Goal: Task Accomplishment & Management: Complete application form

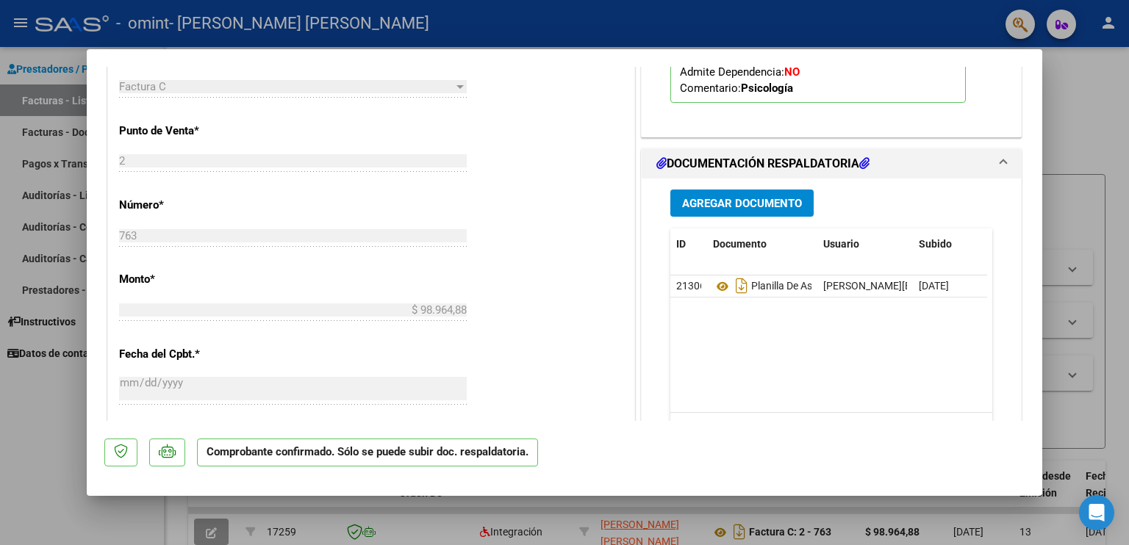
scroll to position [701, 0]
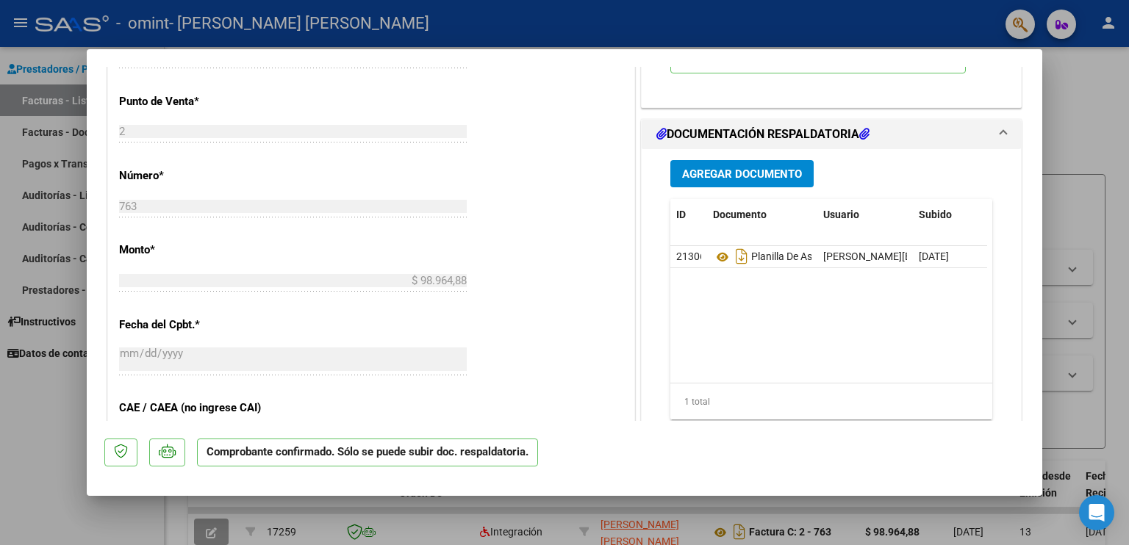
drag, startPoint x: 1026, startPoint y: 277, endPoint x: 1017, endPoint y: 367, distance: 90.8
click at [1017, 367] on mat-dialog-content "ACEPTADO POR SSS (devOk) Tipo de Archivo: DS Importe Solicitado: $ 98.964,88 Pr…" at bounding box center [564, 244] width 955 height 354
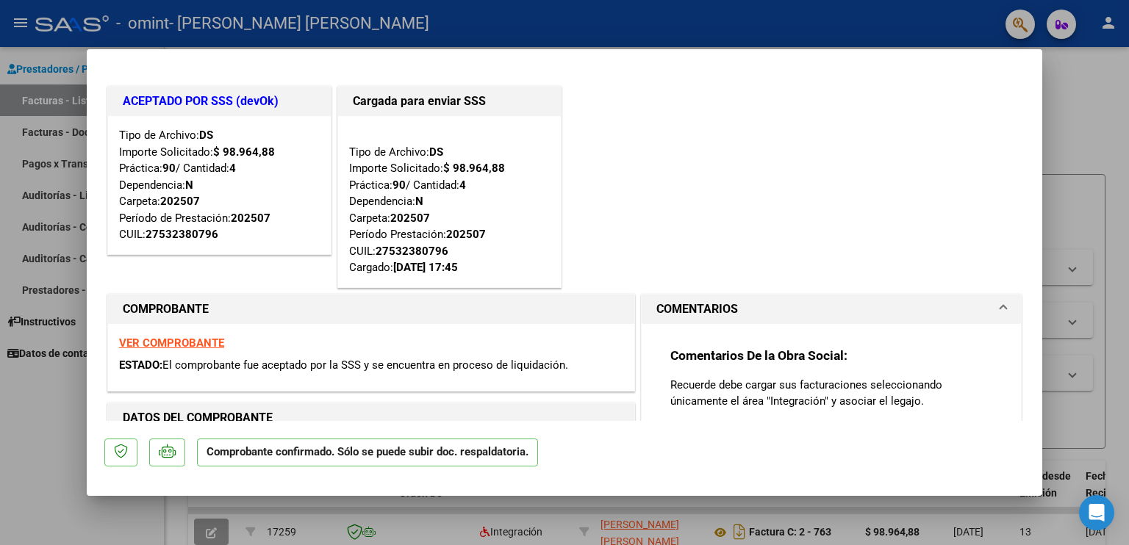
scroll to position [309, 0]
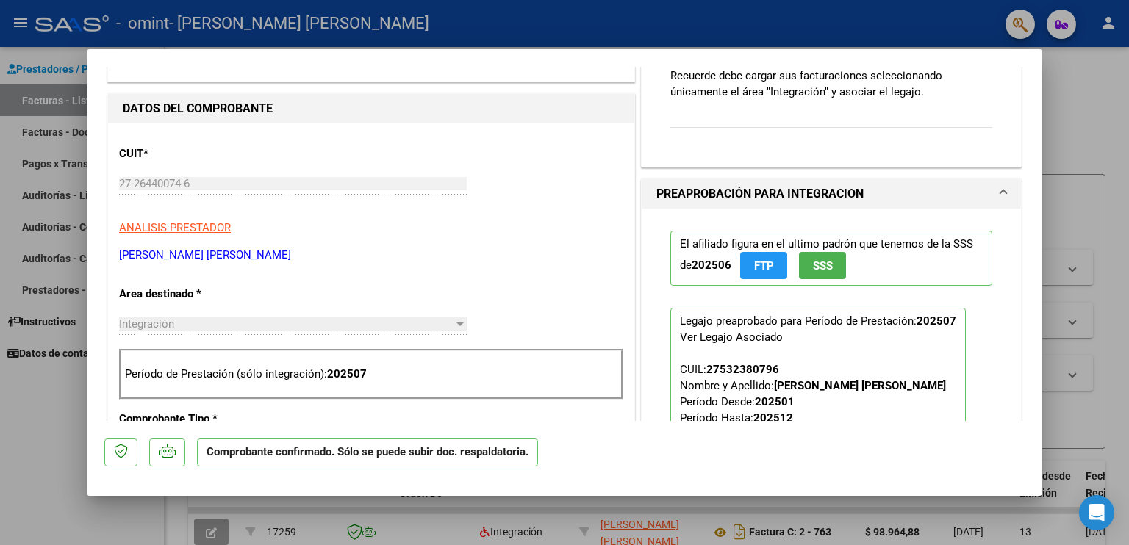
click at [456, 320] on div at bounding box center [459, 324] width 13 height 12
click at [455, 326] on div at bounding box center [459, 324] width 13 height 12
click at [1067, 87] on div at bounding box center [564, 272] width 1129 height 545
type input "$ 0,00"
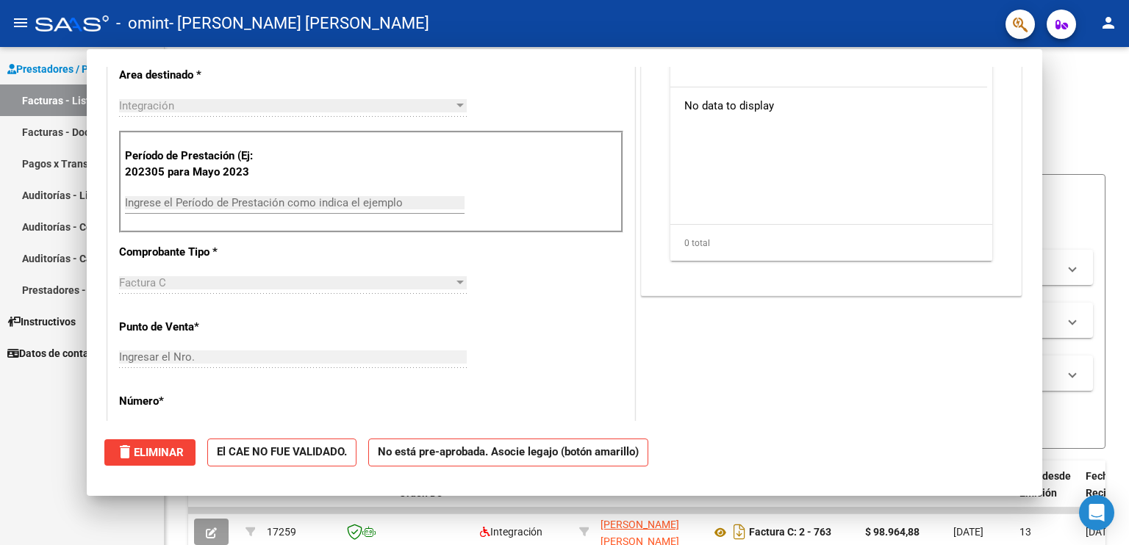
scroll to position [0, 0]
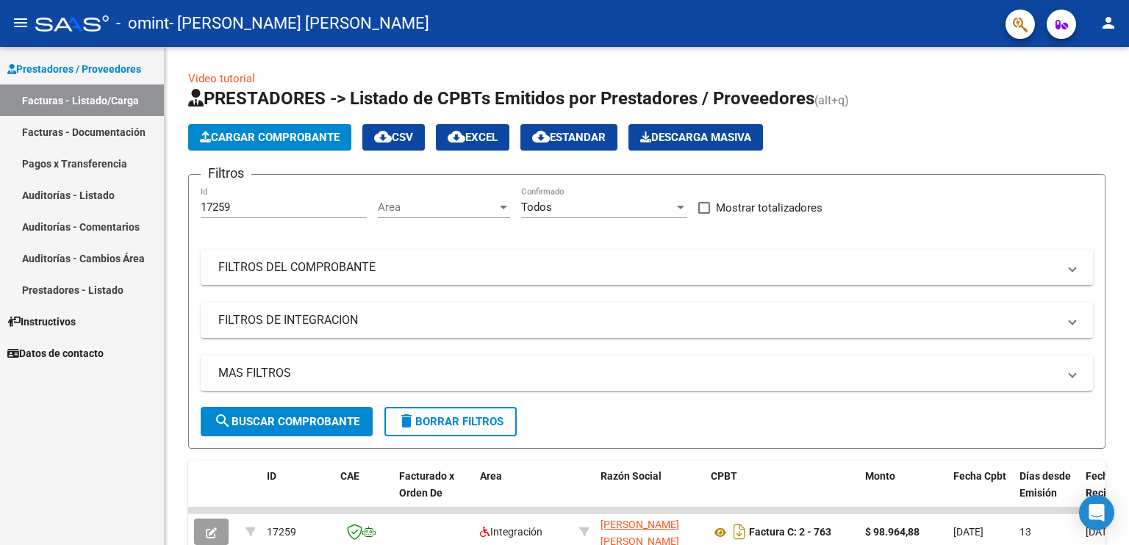
click at [61, 126] on link "Facturas - Documentación" at bounding box center [82, 132] width 164 height 32
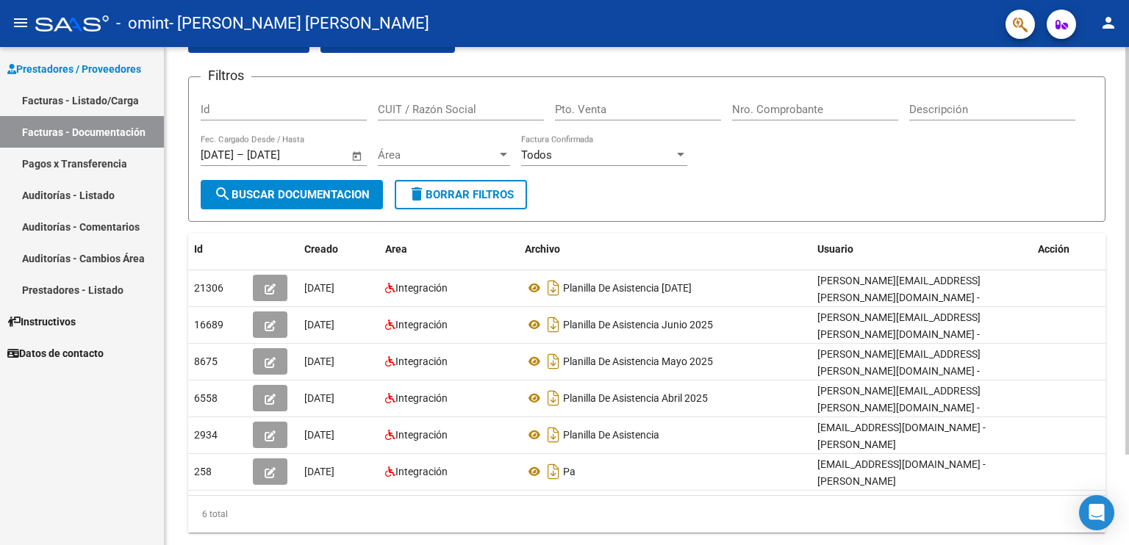
scroll to position [99, 0]
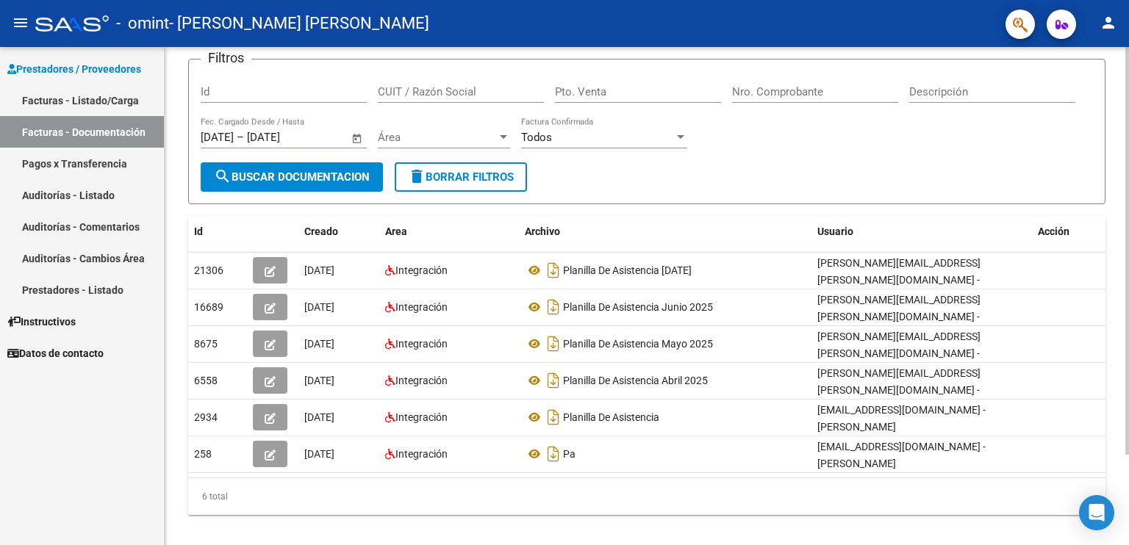
click at [1128, 276] on div at bounding box center [1127, 328] width 4 height 408
